Goal: Task Accomplishment & Management: Complete application form

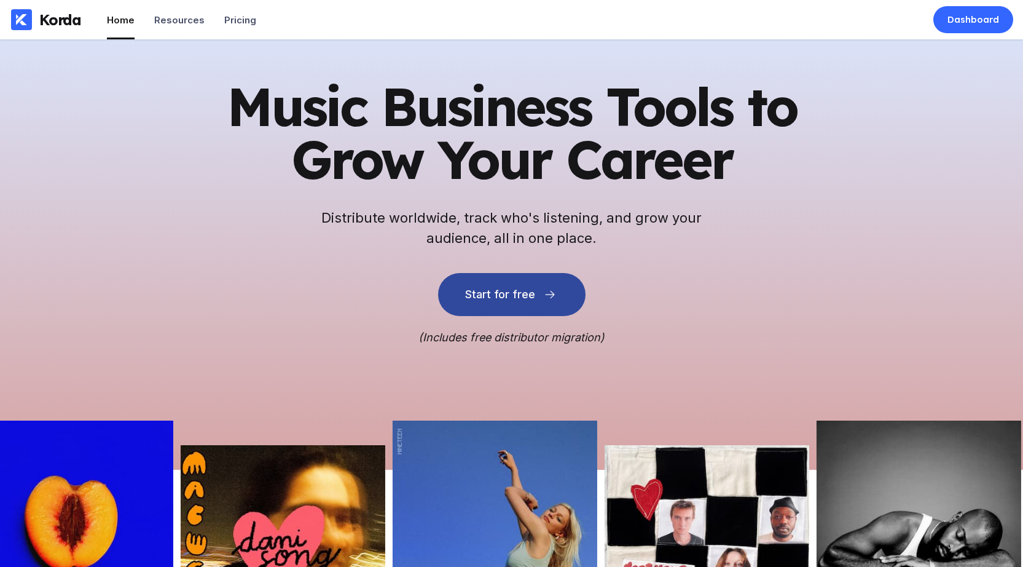
click at [493, 292] on div "Start for free" at bounding box center [500, 294] width 70 height 12
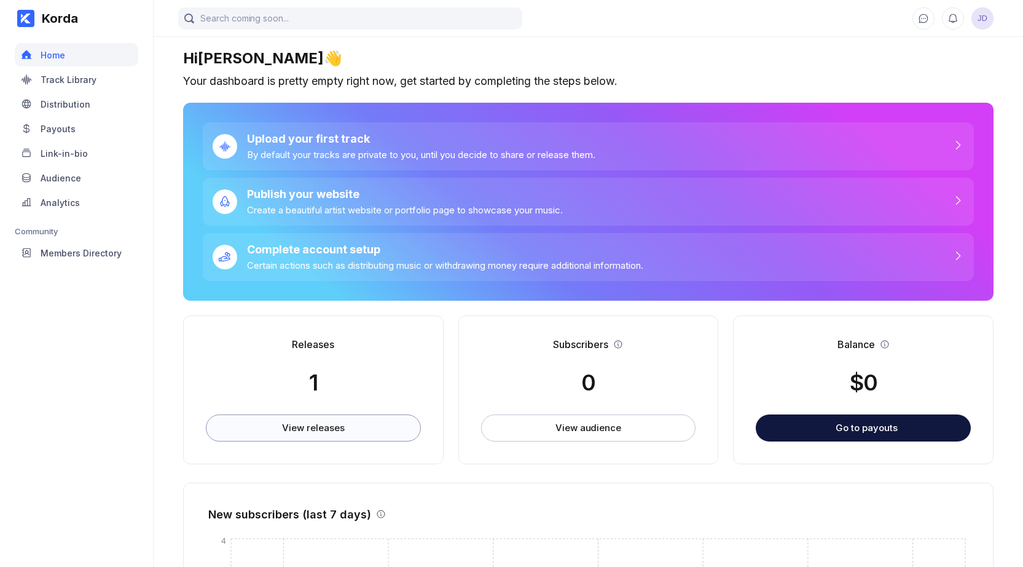
scroll to position [106, 0]
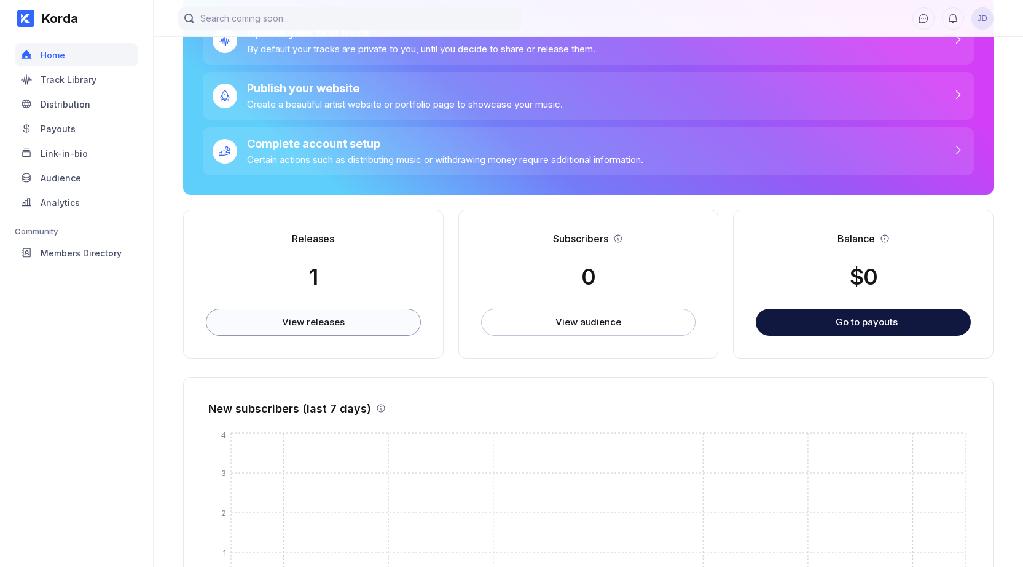
click at [301, 325] on div "View releases" at bounding box center [313, 322] width 62 height 12
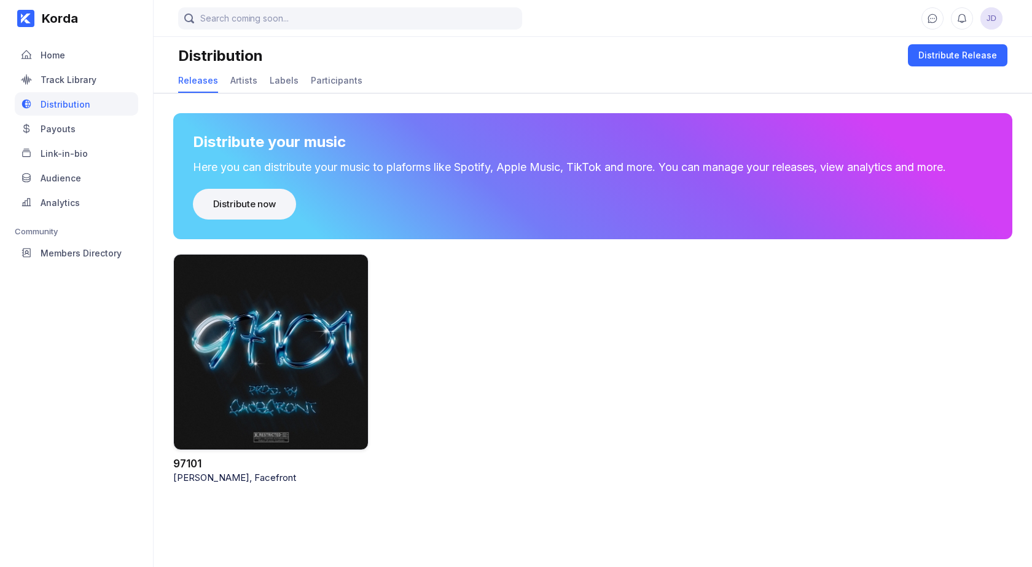
click at [229, 193] on button "Distribute now" at bounding box center [244, 204] width 103 height 31
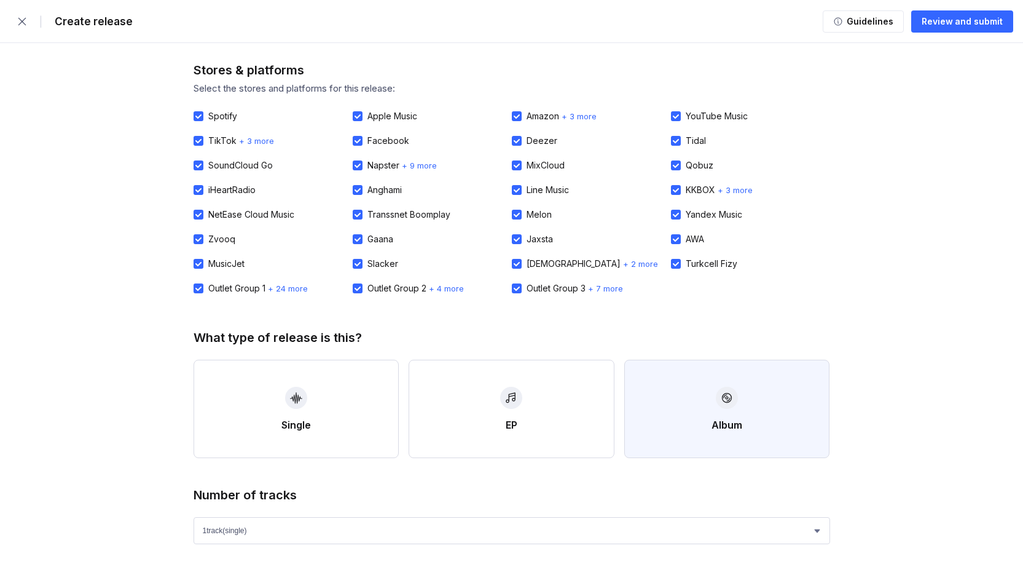
click at [726, 399] on icon "button" at bounding box center [727, 398] width 10 height 10
select select "4"
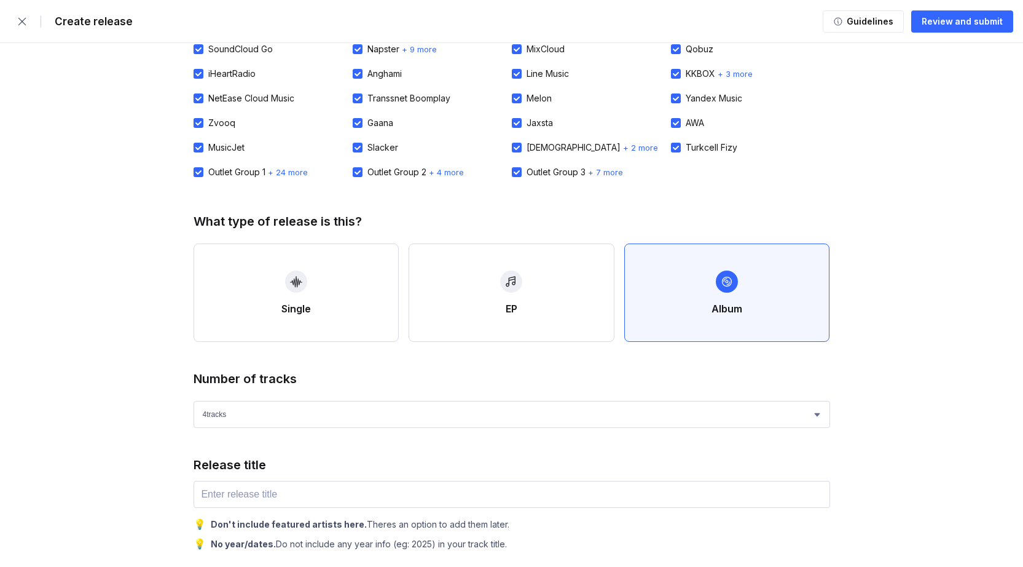
click at [339, 399] on div "Number of tracks 1 track (single) 2 track s 3 track s 4 track s" at bounding box center [512, 399] width 637 height 57
